Goal: Task Accomplishment & Management: Manage account settings

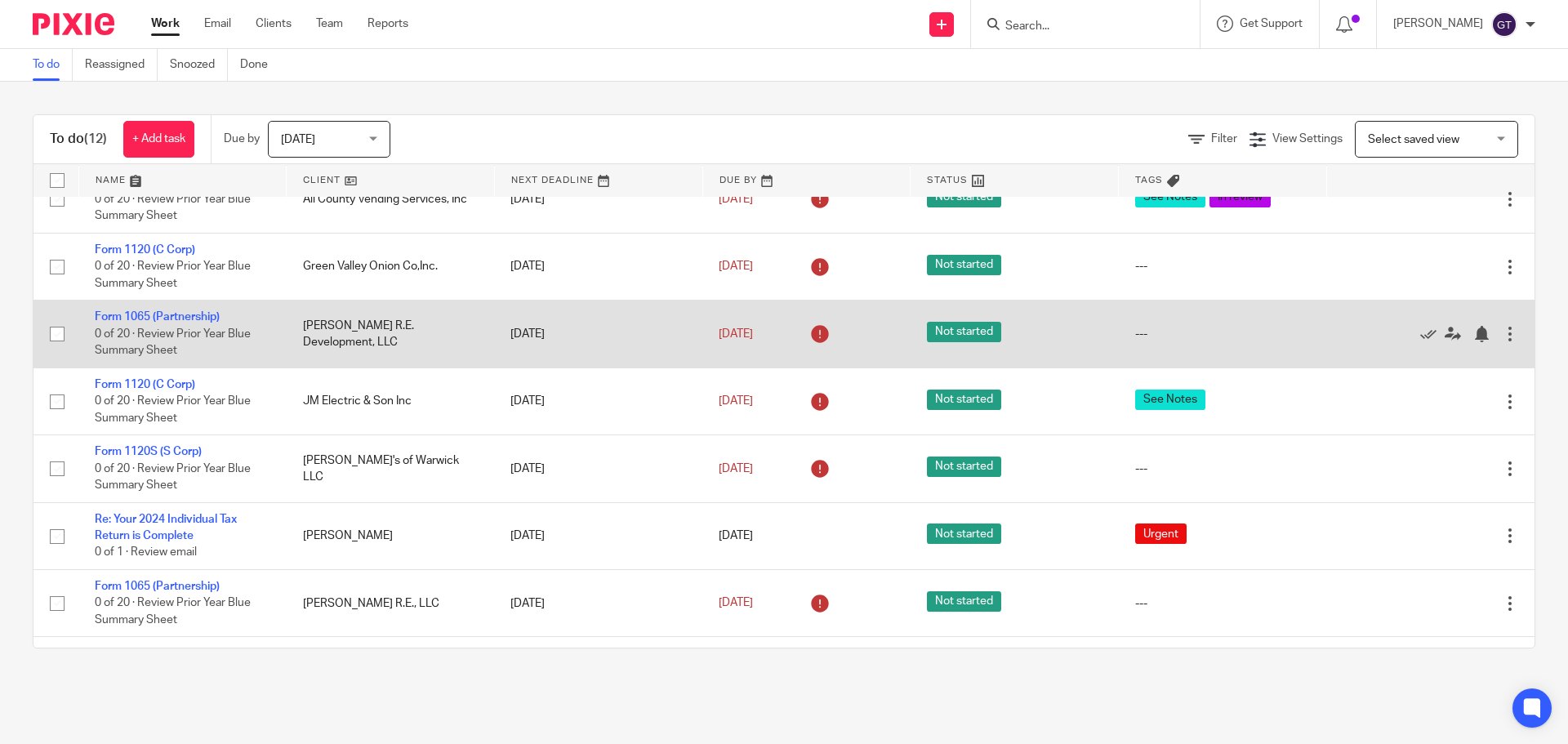
scroll to position [348, 0]
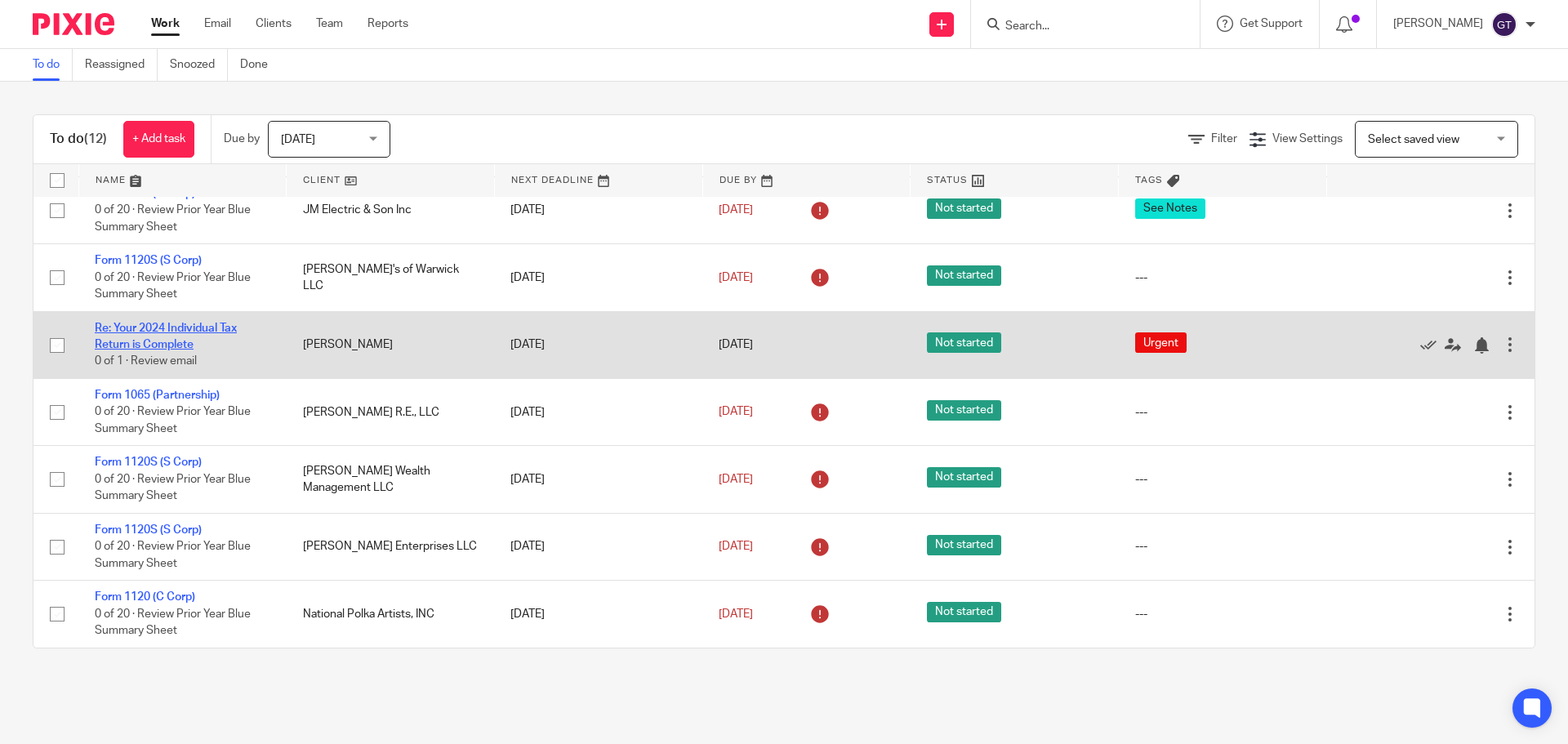
click at [177, 330] on link "Re: Your 2024 Individual Tax Return is Complete" at bounding box center [165, 336] width 142 height 28
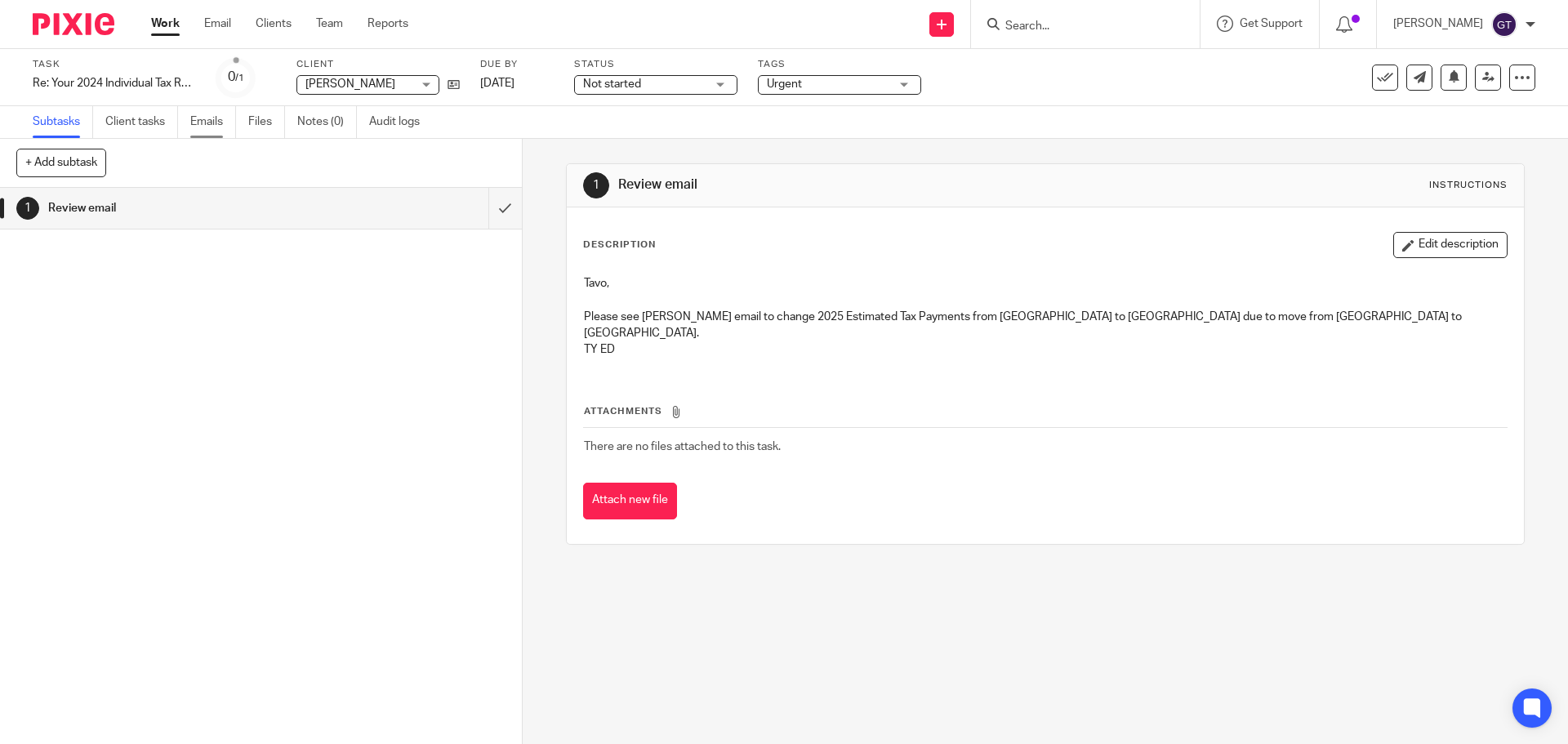
click at [200, 113] on link "Emails" at bounding box center [213, 121] width 45 height 32
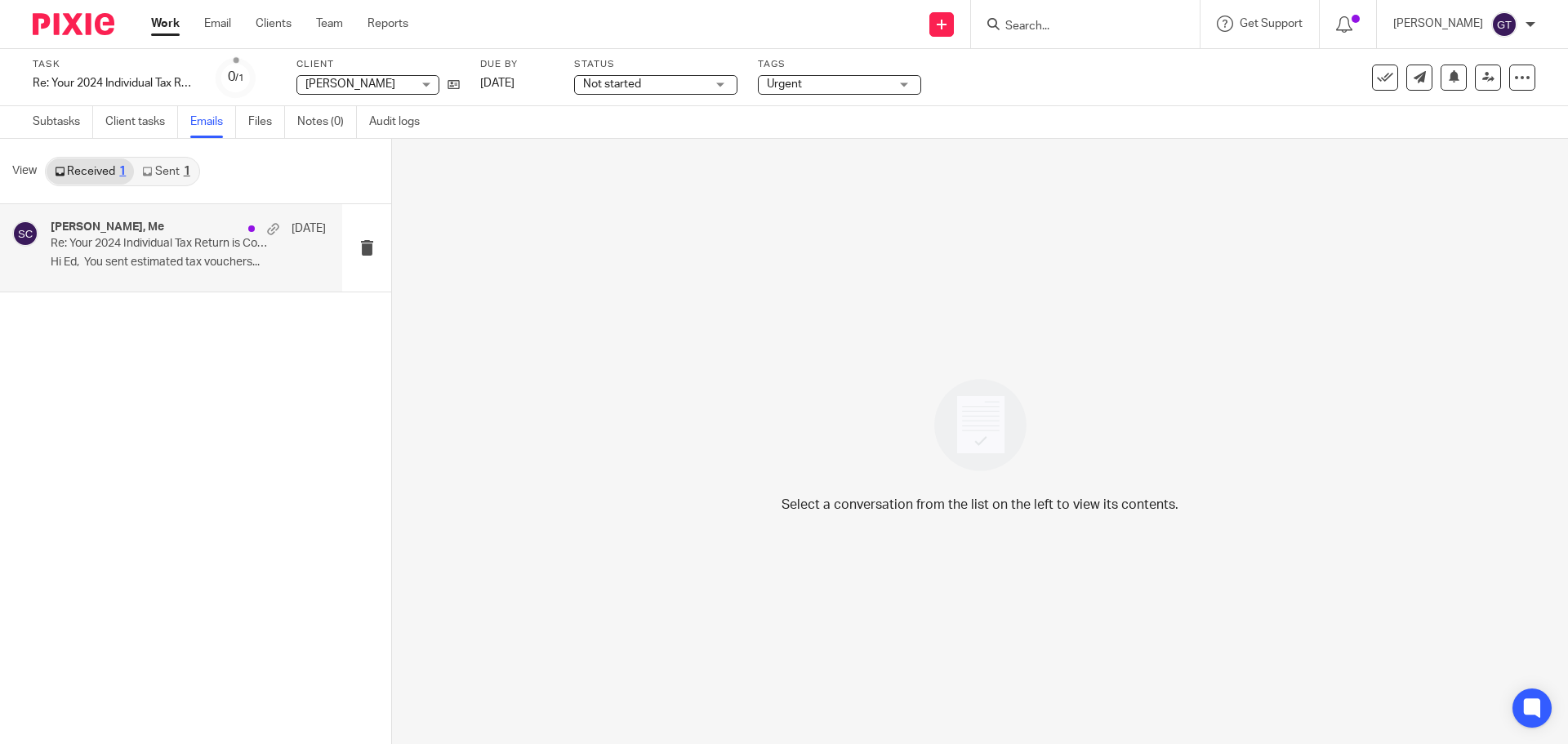
click at [148, 246] on p "Re: Your 2024 Individual Tax Return is Complete" at bounding box center [161, 244] width 221 height 13
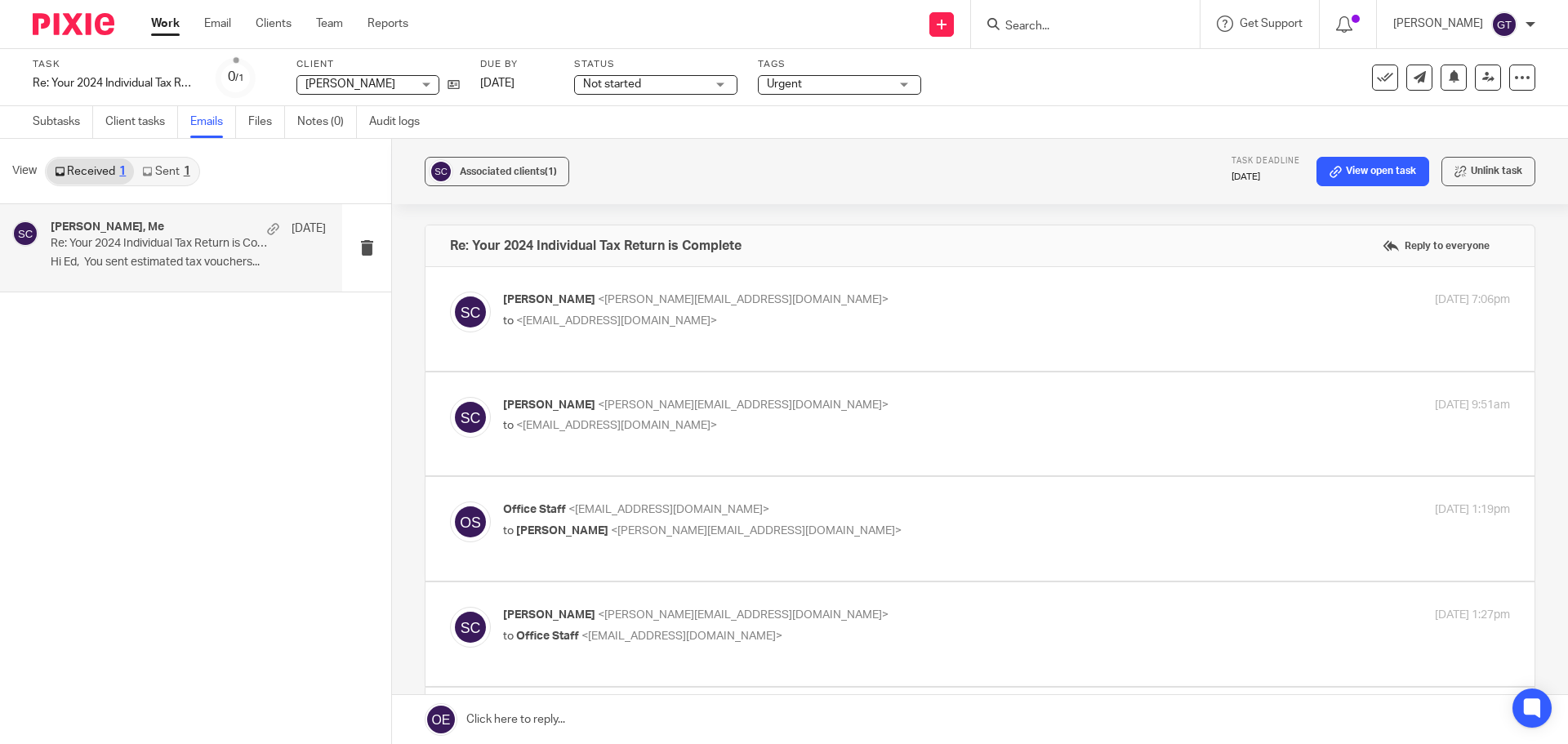
click at [930, 307] on p "[PERSON_NAME] <[PERSON_NAME][EMAIL_ADDRESS][DOMAIN_NAME]>" at bounding box center [838, 301] width 671 height 17
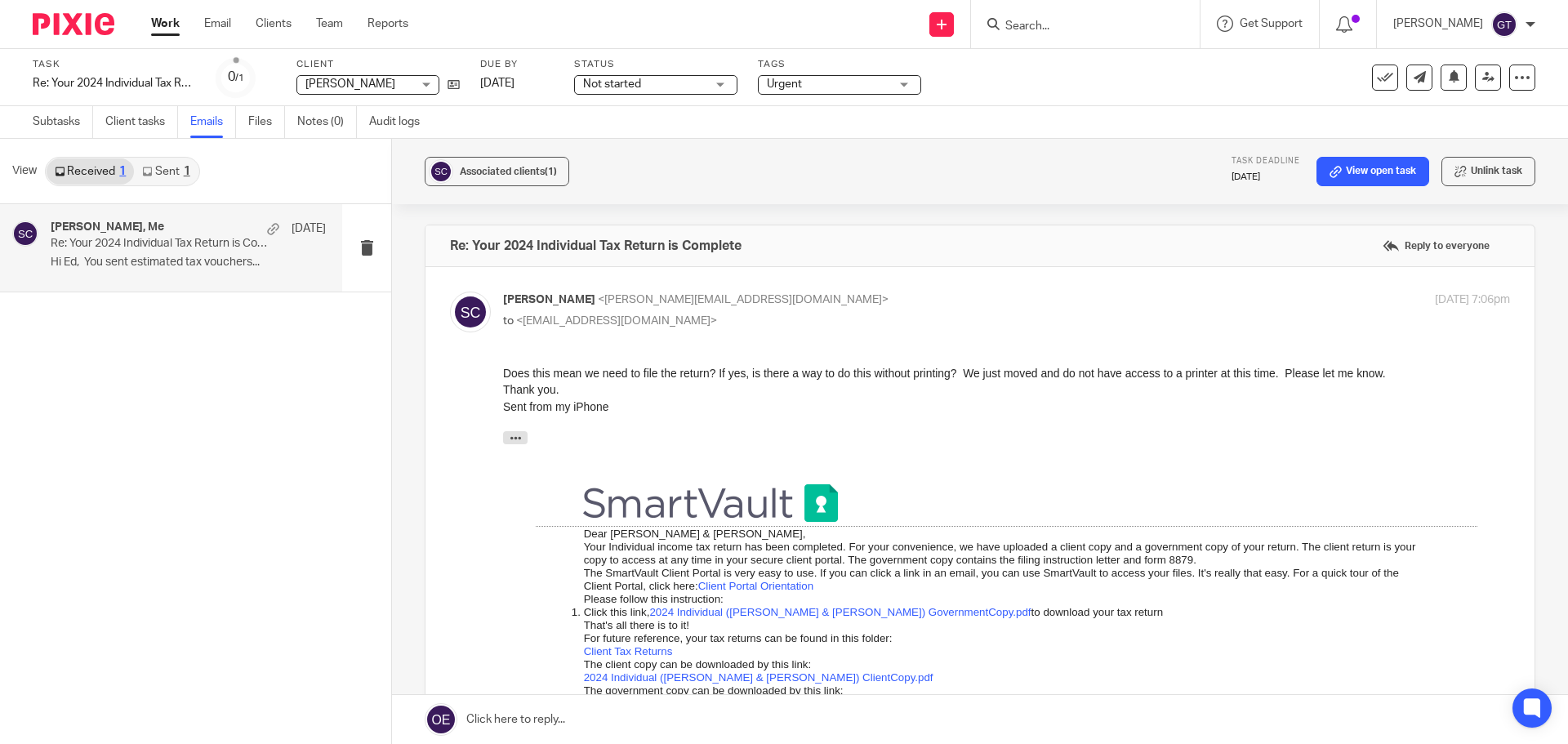
click at [930, 307] on p "[PERSON_NAME] <[PERSON_NAME][EMAIL_ADDRESS][DOMAIN_NAME]>" at bounding box center [838, 301] width 671 height 17
checkbox input "false"
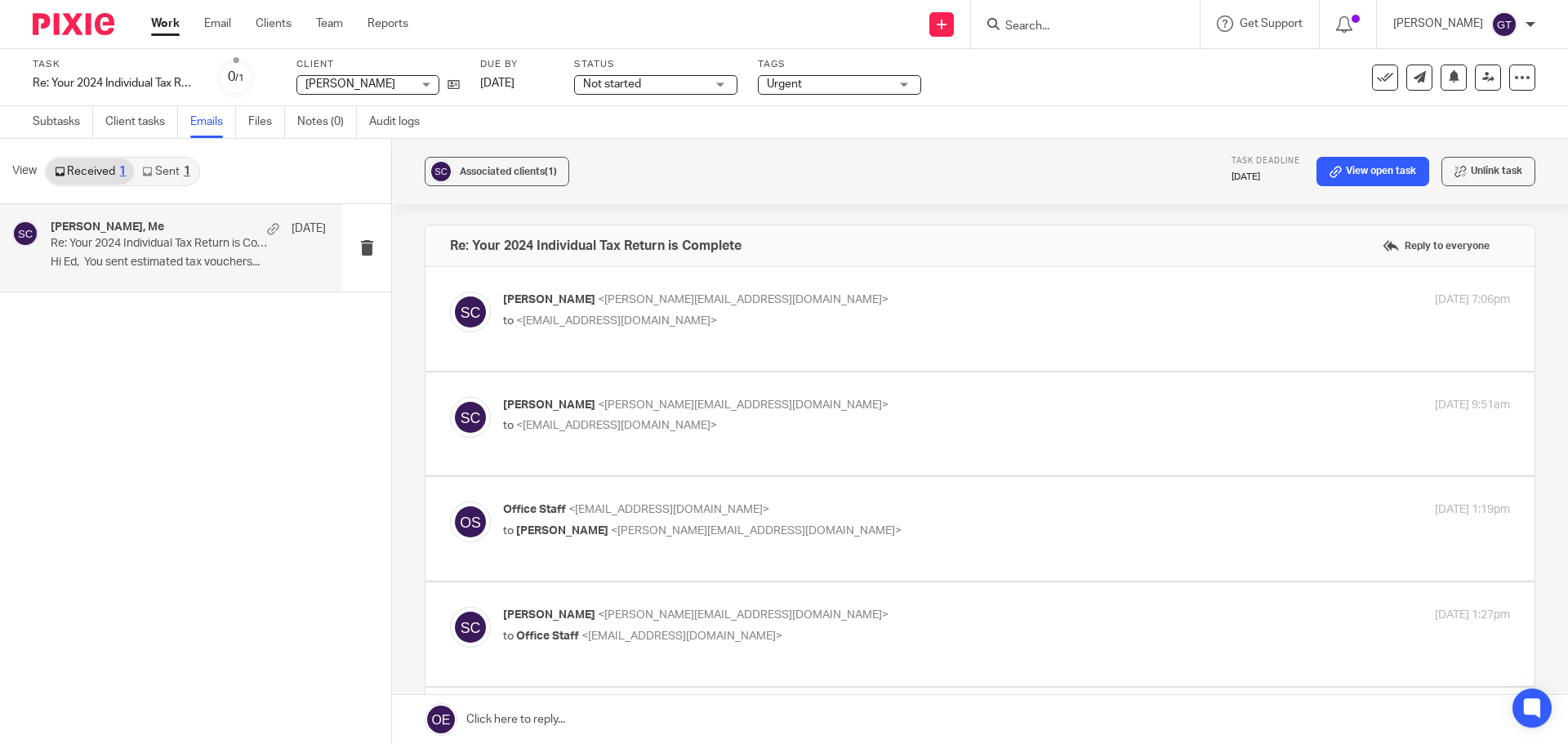
click at [925, 387] on label at bounding box center [980, 425] width 1109 height 104
click at [450, 396] on input "checkbox" at bounding box center [449, 396] width 1 height 1
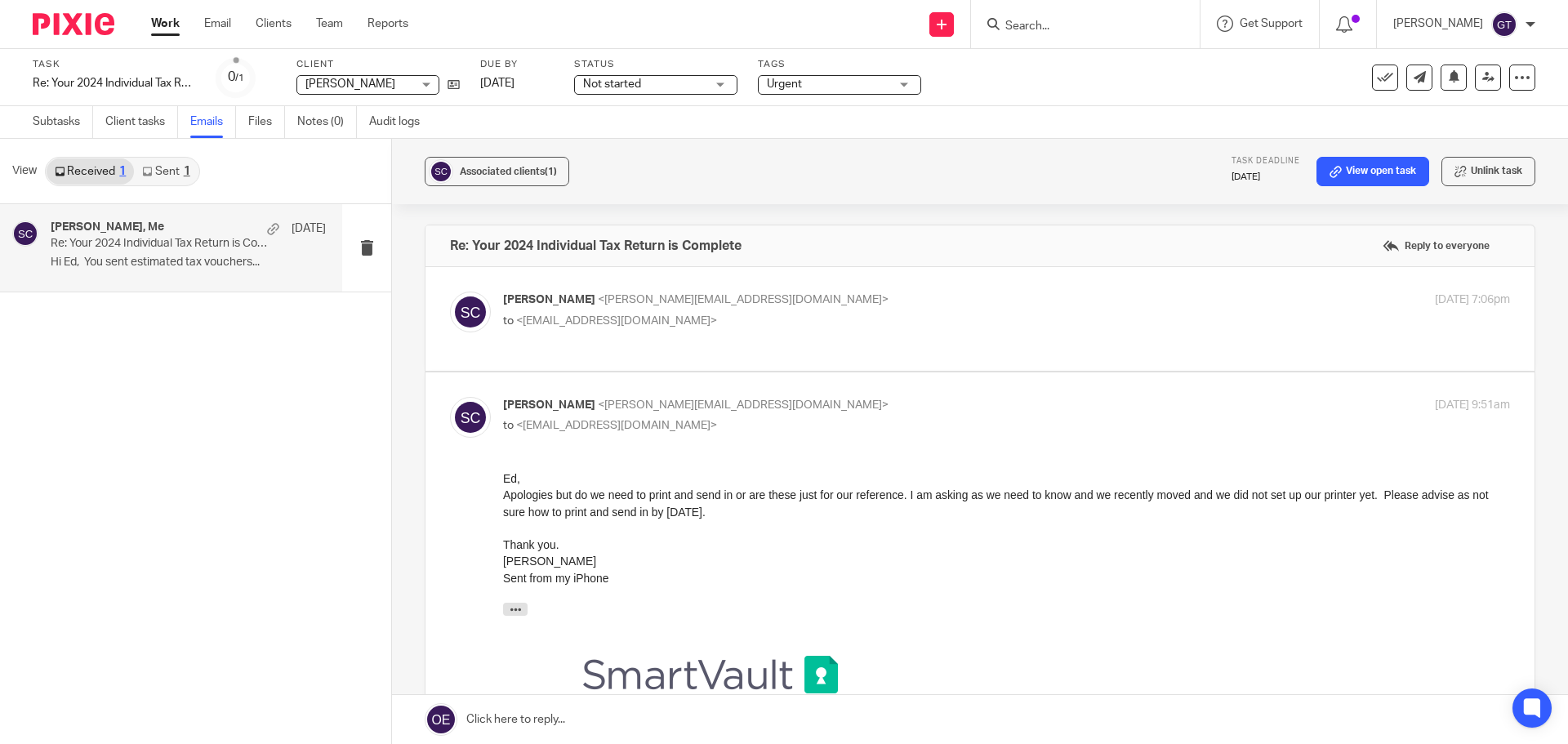
click at [931, 434] on p "to <[EMAIL_ADDRESS][DOMAIN_NAME]>" at bounding box center [838, 426] width 671 height 17
checkbox input "false"
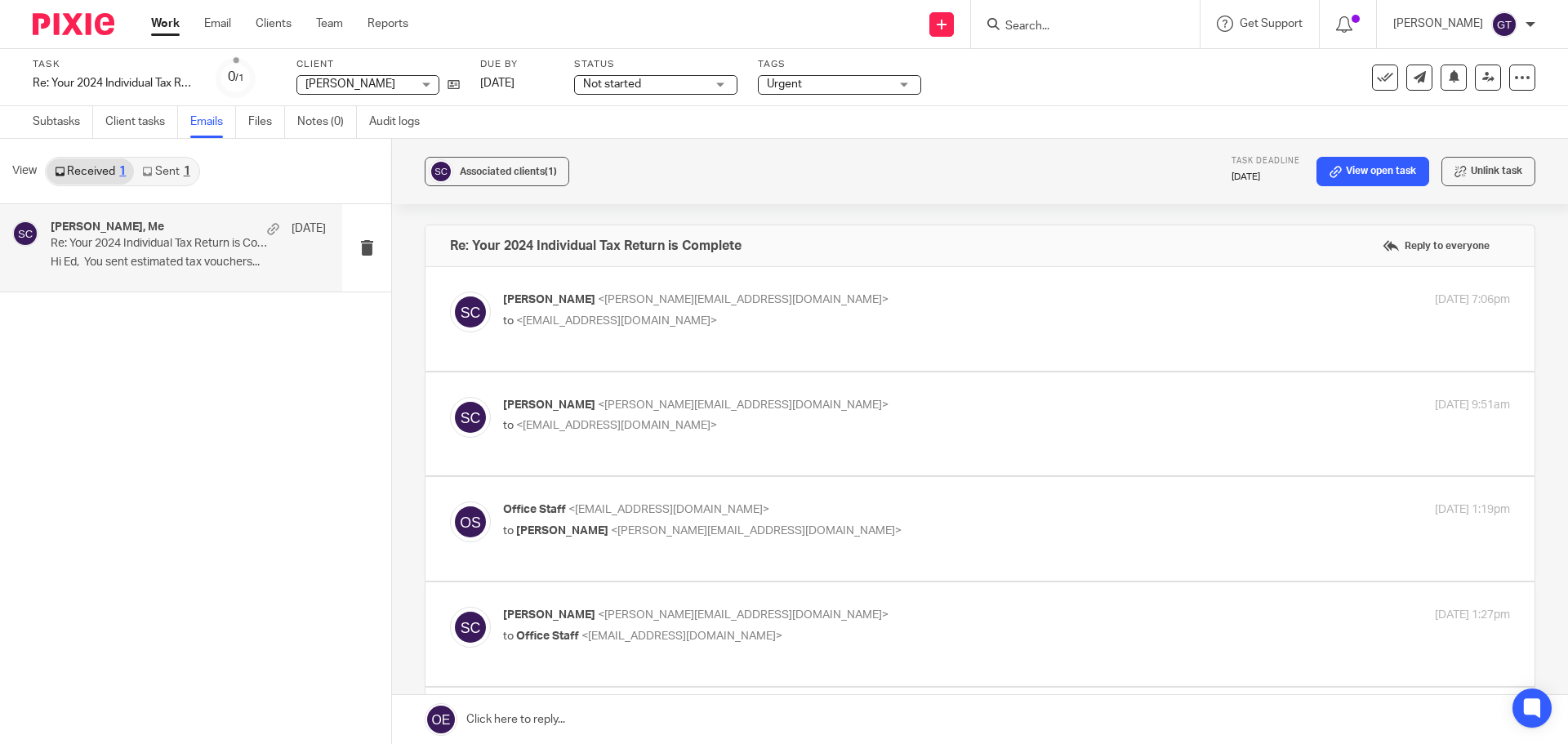
click at [883, 518] on p "Office Staff <[EMAIL_ADDRESS][DOMAIN_NAME]>" at bounding box center [838, 510] width 671 height 17
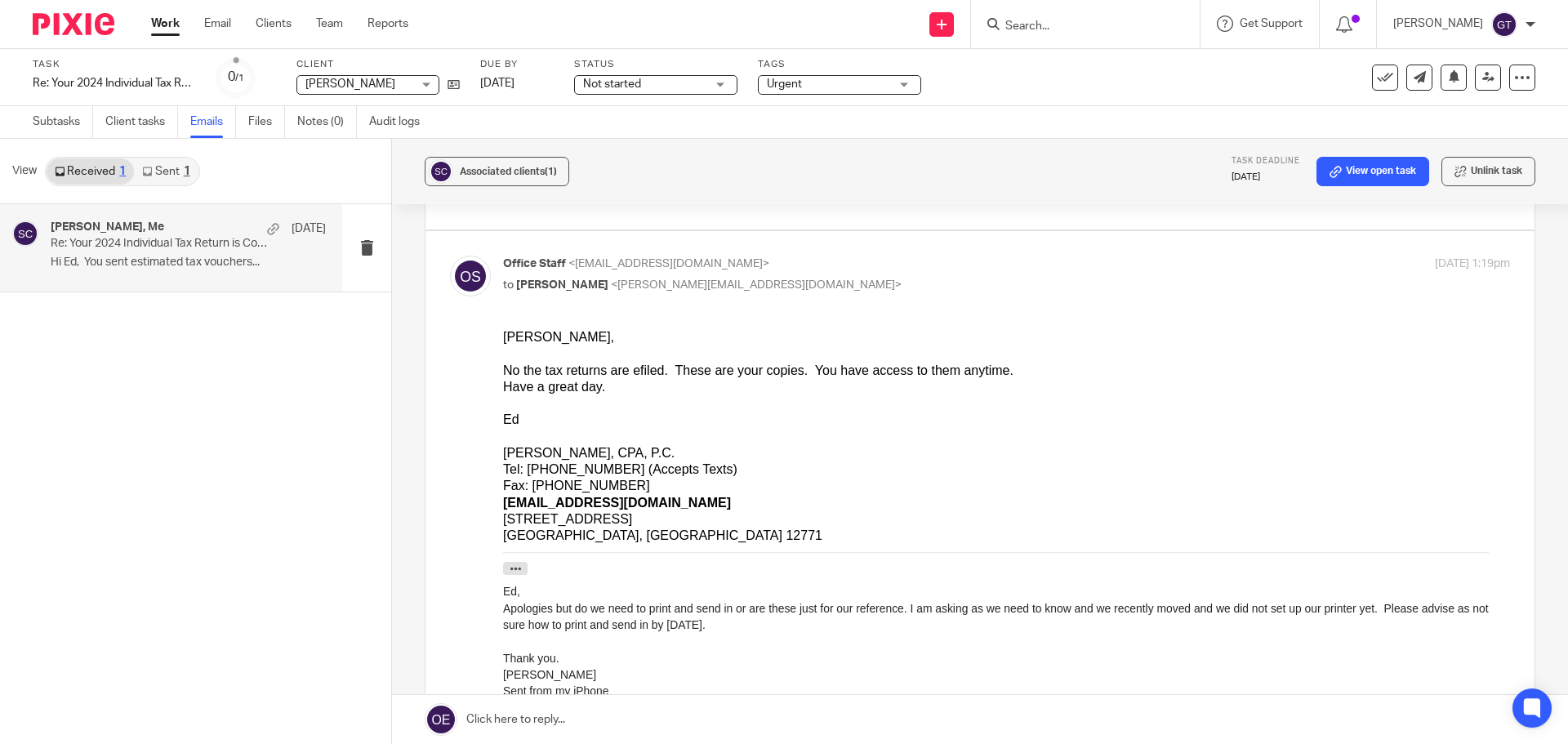
scroll to position [245, 0]
click at [907, 282] on p "to [PERSON_NAME] <[PERSON_NAME][EMAIL_ADDRESS][DOMAIN_NAME]>" at bounding box center [838, 286] width 671 height 17
checkbox input "false"
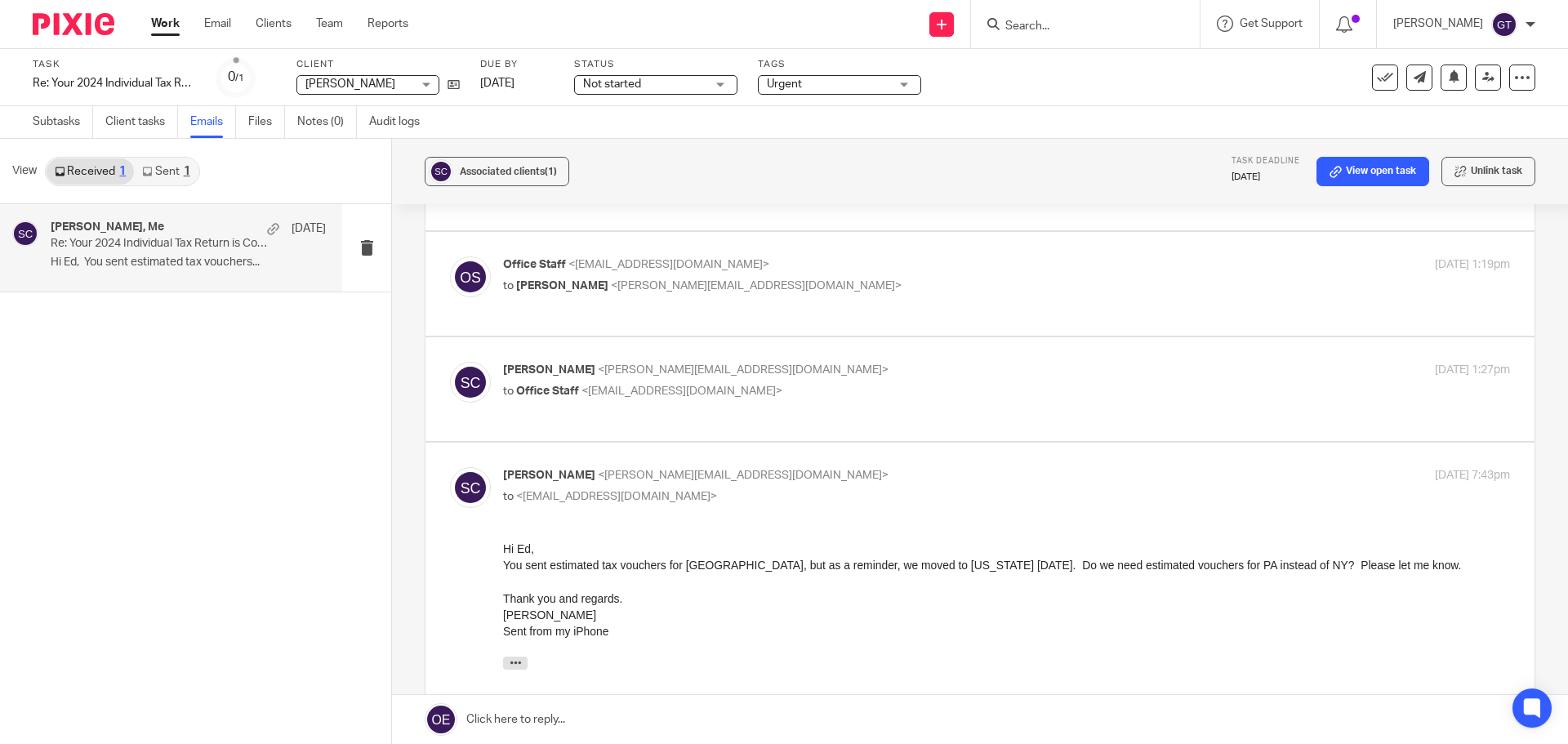
click at [880, 407] on div "[PERSON_NAME] <[PERSON_NAME][EMAIL_ADDRESS][DOMAIN_NAME]> to Office Staff <[EMA…" at bounding box center [980, 389] width 1059 height 55
click at [884, 410] on div "[PERSON_NAME] <[PERSON_NAME][EMAIL_ADDRESS][DOMAIN_NAME]> to Office Staff <[EMA…" at bounding box center [980, 389] width 1059 height 55
click at [719, 388] on p "to Office Staff <[EMAIL_ADDRESS][DOMAIN_NAME]>" at bounding box center [838, 392] width 671 height 17
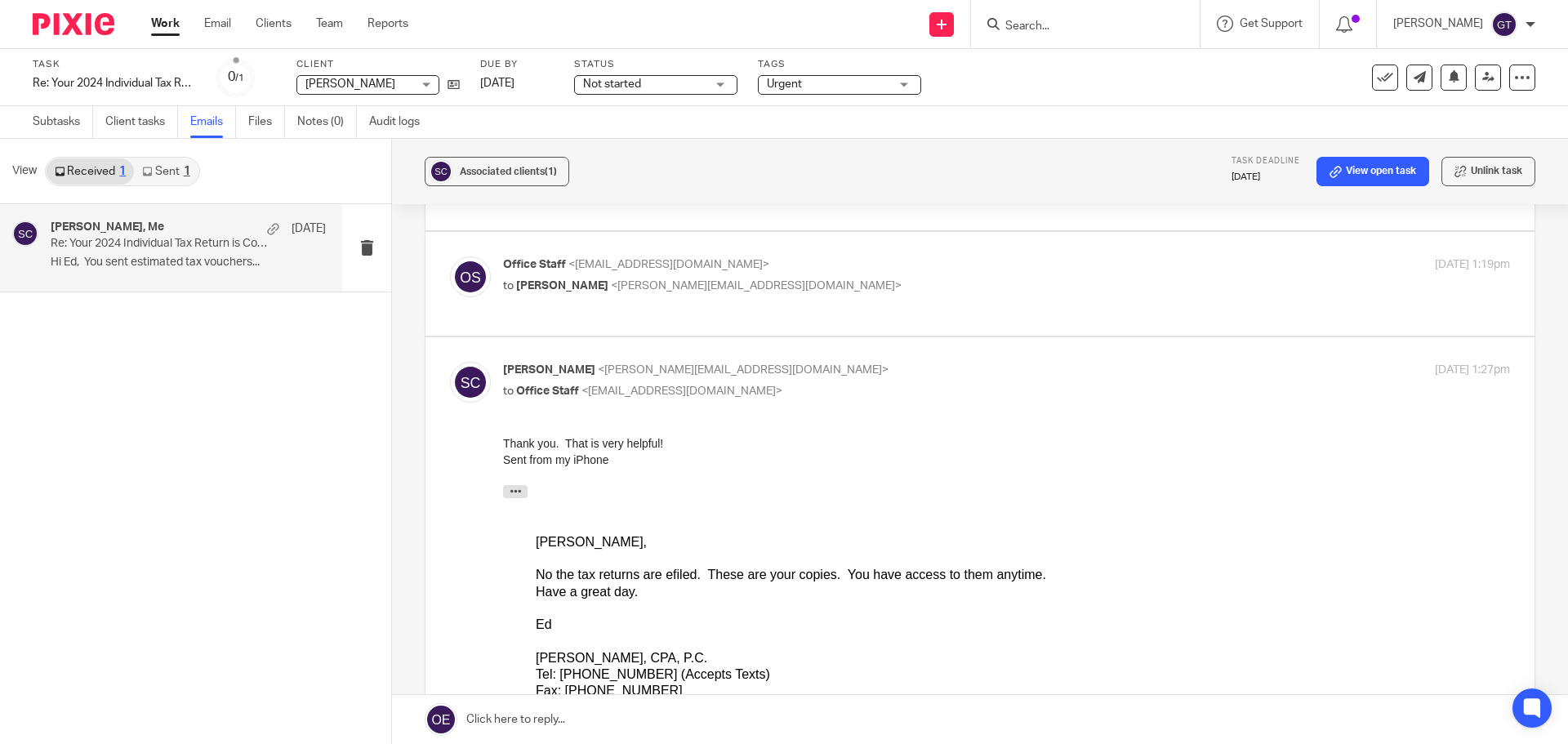
scroll to position [0, 0]
click at [838, 384] on p "to Office Staff <[EMAIL_ADDRESS][DOMAIN_NAME]>" at bounding box center [838, 392] width 671 height 17
checkbox input "false"
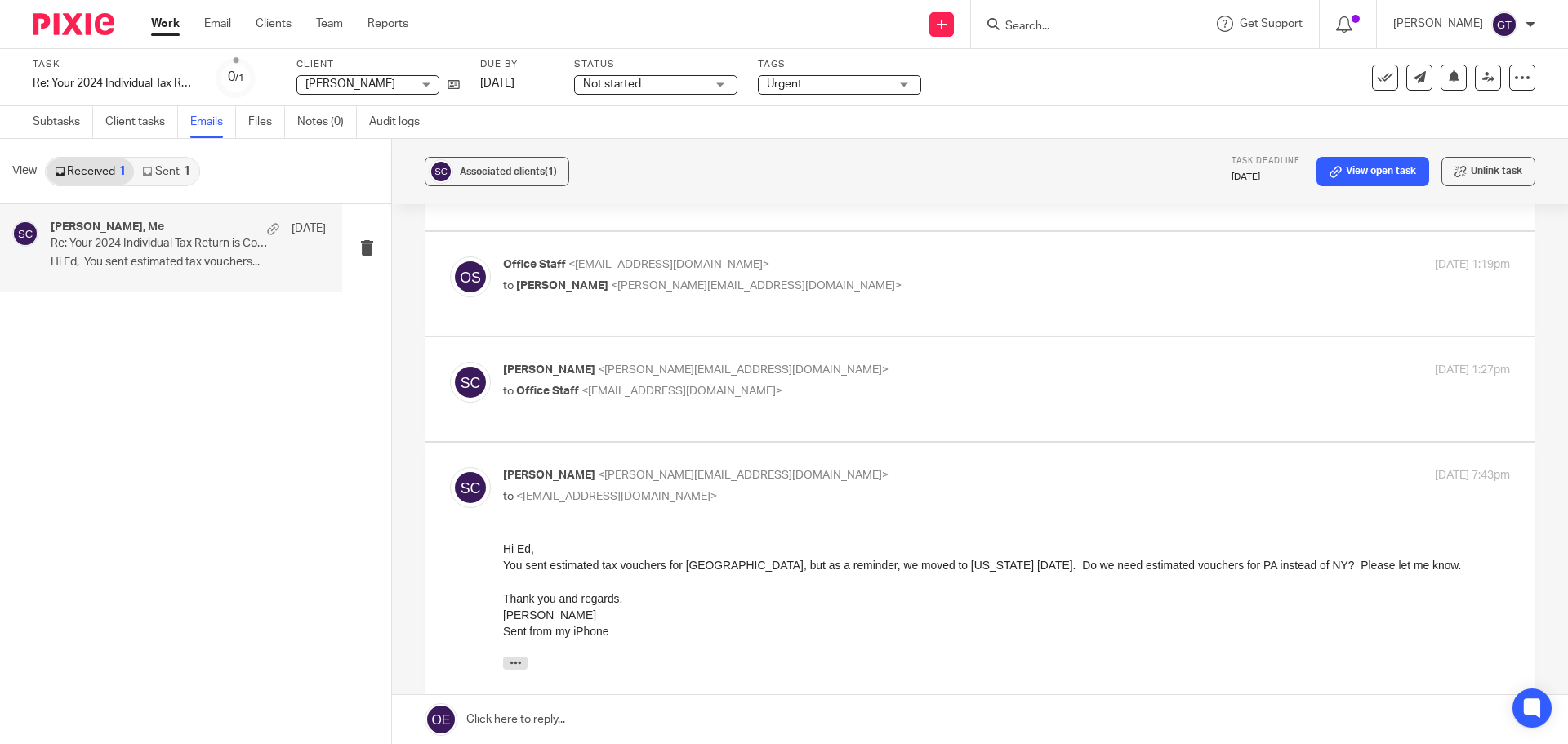
scroll to position [327, 0]
